Goal: Information Seeking & Learning: Learn about a topic

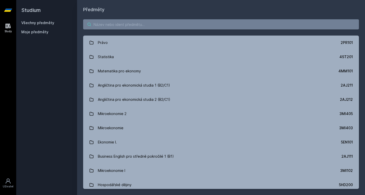
click at [169, 24] on input "search" at bounding box center [221, 24] width 276 height 10
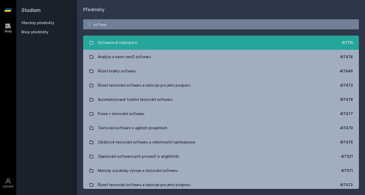
type input "softwar"
click at [148, 38] on link "Softwarové inženýrství 4IT115" at bounding box center [221, 42] width 276 height 14
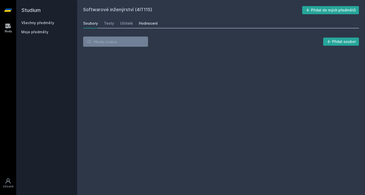
click at [139, 23] on div "Hodnocení" at bounding box center [148, 23] width 19 height 5
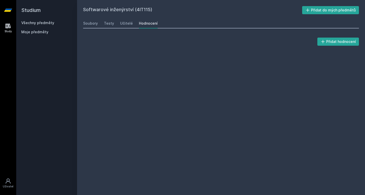
click at [131, 23] on div "Soubory Testy Učitelé Hodnocení" at bounding box center [221, 23] width 276 height 10
click at [128, 24] on div "Učitelé" at bounding box center [126, 23] width 13 height 5
